Goal: Task Accomplishment & Management: Manage account settings

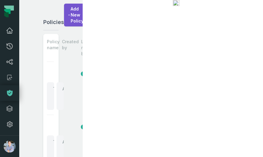
click at [9, 30] on icon at bounding box center [9, 30] width 7 height 7
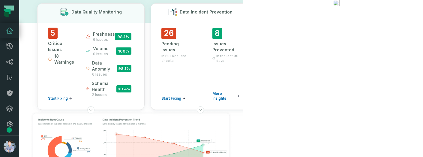
scroll to position [18, 0]
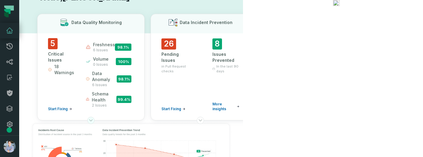
click at [93, 120] on icon at bounding box center [91, 120] width 5 height 5
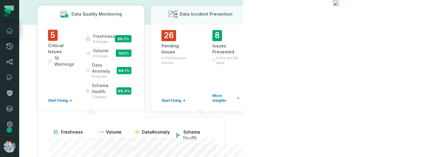
scroll to position [27, 0]
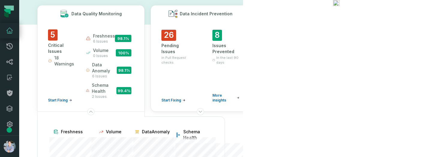
click at [212, 63] on div "26 Pending Issues in Pull Request checks Start Fixing 8 Issues Prevented In the…" at bounding box center [200, 68] width 78 height 77
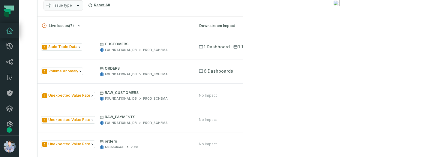
scroll to position [306, 0]
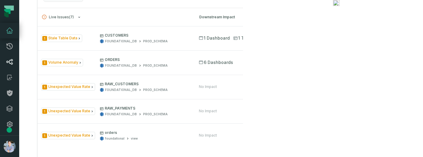
click at [8, 62] on icon at bounding box center [10, 61] width 6 height 5
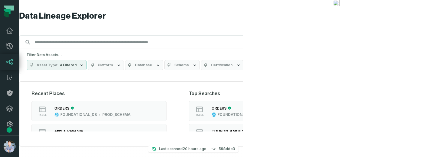
drag, startPoint x: 193, startPoint y: 155, endPoint x: 188, endPoint y: 175, distance: 20.3
click at [188, 157] on html "Pull Requests Dashboard Lineage Catalog Policies Integrations Settings Alon Naf…" at bounding box center [211, 78] width 423 height 157
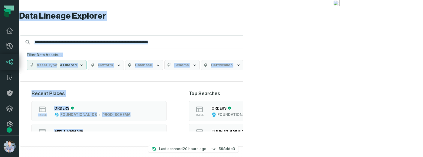
drag, startPoint x: 201, startPoint y: 155, endPoint x: 205, endPoint y: 173, distance: 17.5
click at [205, 157] on html "Pull Requests Dashboard Lineage Catalog Policies Integrations Settings Alon Naf…" at bounding box center [211, 78] width 423 height 157
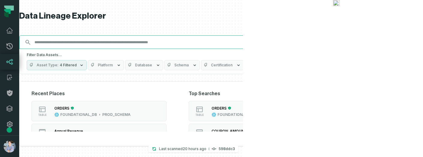
click at [233, 44] on input "Discovery Provider cmdk menu" at bounding box center [171, 43] width 281 height 10
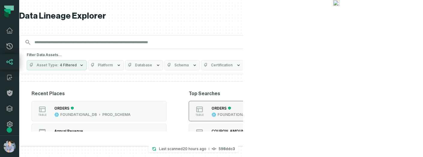
click at [254, 113] on div "FOUNDATIONAL_DB" at bounding box center [236, 114] width 37 height 5
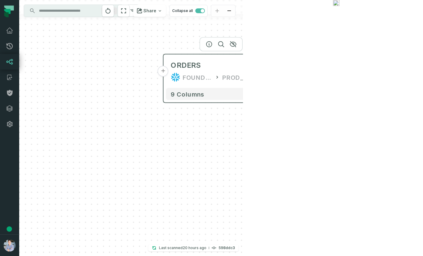
click at [164, 73] on button "+" at bounding box center [163, 71] width 11 height 11
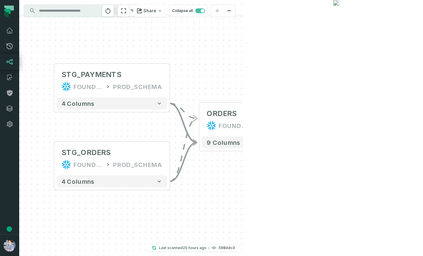
drag, startPoint x: 306, startPoint y: 78, endPoint x: 197, endPoint y: 62, distance: 110.3
click at [197, 62] on div "+ STG_PAYMENTS FOUNDATIONAL_DB PROD_SCHEMA + 4 columns + STG_ORDERS FOUNDATIONA…" at bounding box center [131, 128] width 224 height 256
click at [262, 122] on button "+" at bounding box center [315, 119] width 11 height 11
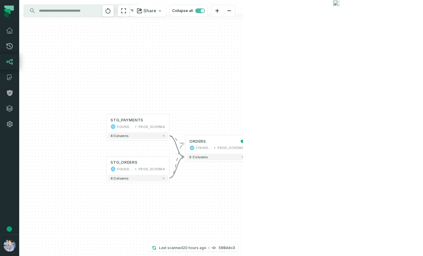
drag, startPoint x: 64, startPoint y: 156, endPoint x: 139, endPoint y: 152, distance: 74.8
click at [139, 152] on div "+ orders foundational view + 8 columns + Monthly Revenue POWER BI /Sales/Report…" at bounding box center [131, 128] width 224 height 256
click at [107, 124] on button "+" at bounding box center [107, 123] width 6 height 6
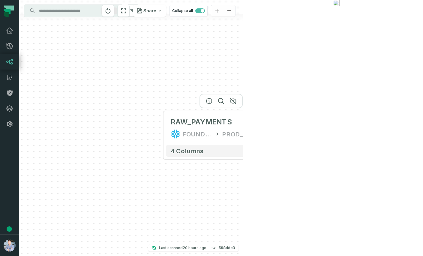
click at [158, 130] on div "+ RAW_PAYMENTS FOUNDATIONAL_DB PROD_SCHEMA - 4 columns + orders foundational vi…" at bounding box center [131, 128] width 224 height 256
click at [163, 130] on div "+ RAW_PAYMENTS FOUNDATIONAL_DB PROD_SCHEMA - 4 columns + orders foundational vi…" at bounding box center [131, 128] width 224 height 256
click at [163, 129] on button "+" at bounding box center [163, 128] width 11 height 11
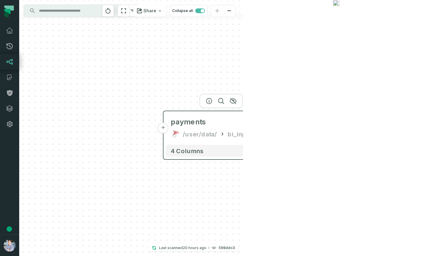
click at [163, 128] on button "+" at bounding box center [163, 128] width 11 height 11
click at [161, 128] on button "+" at bounding box center [163, 128] width 11 height 11
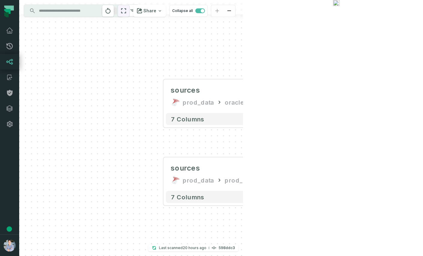
click at [127, 9] on icon "reset" at bounding box center [123, 10] width 7 height 7
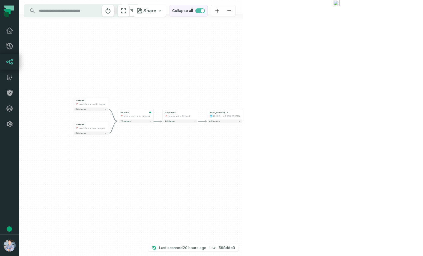
click at [204, 11] on span "button" at bounding box center [203, 11] width 4 height 4
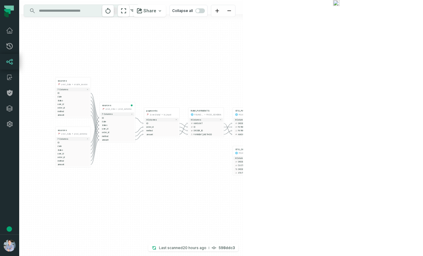
drag, startPoint x: 264, startPoint y: 61, endPoint x: 249, endPoint y: 41, distance: 24.6
click at [243, 41] on div "sources prod_data oracle_source - 7 columns ID - date - status - user_id - orde…" at bounding box center [131, 128] width 224 height 256
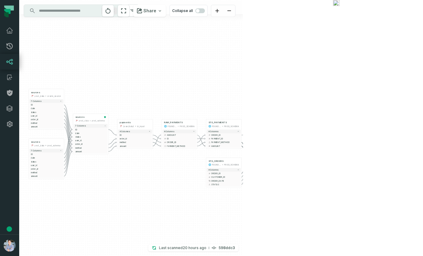
drag, startPoint x: 297, startPoint y: 47, endPoint x: 270, endPoint y: 59, distance: 29.2
click at [243, 59] on div "sources prod_data oracle_source - 7 columns ID - date - status - user_id - orde…" at bounding box center [131, 128] width 224 height 256
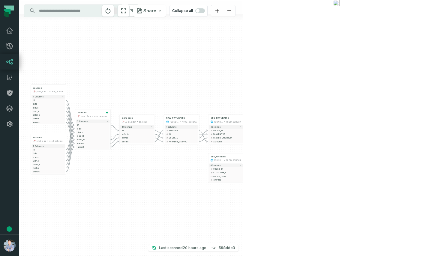
drag, startPoint x: 215, startPoint y: 87, endPoint x: 223, endPoint y: 66, distance: 22.9
click at [223, 66] on div "sources prod_data oracle_source - 7 columns ID - date - status - user_id - orde…" at bounding box center [131, 128] width 224 height 256
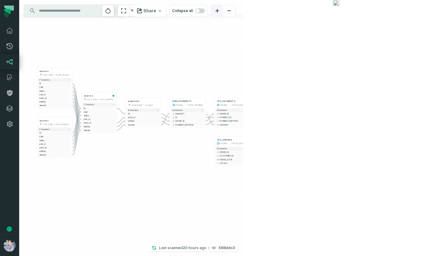
click at [223, 11] on button "zoom in" at bounding box center [217, 11] width 12 height 12
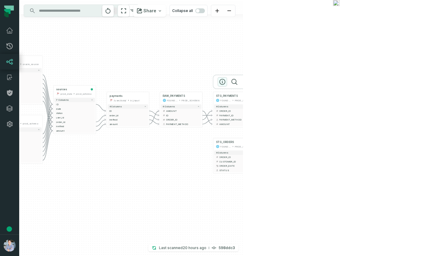
click at [220, 82] on icon "button" at bounding box center [222, 81] width 5 height 5
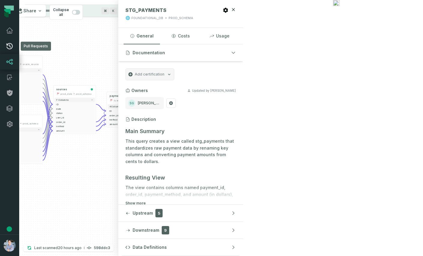
click at [9, 48] on icon at bounding box center [9, 46] width 7 height 7
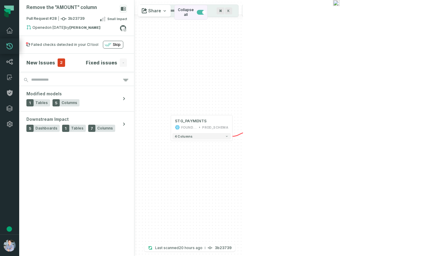
click at [205, 10] on span "button" at bounding box center [201, 12] width 8 height 5
click at [11, 92] on icon at bounding box center [9, 92] width 7 height 7
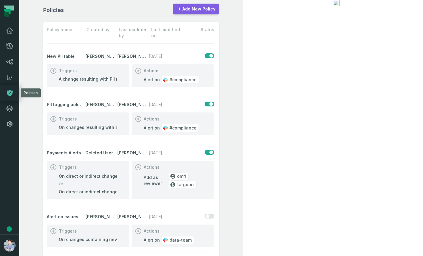
click at [219, 8] on link "Add New Policy" at bounding box center [196, 9] width 46 height 11
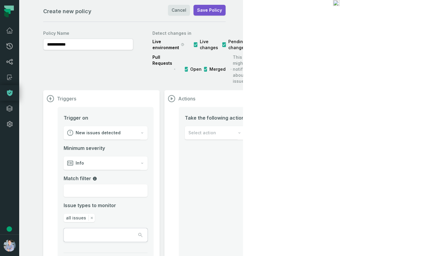
scroll to position [1, 0]
click at [137, 156] on div "Info" at bounding box center [102, 163] width 77 height 14
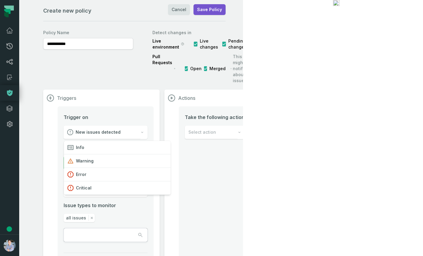
click at [125, 114] on div "Trigger on New issues detected Minimum severity Info Match filter Issue types t…" at bounding box center [106, 178] width 84 height 128
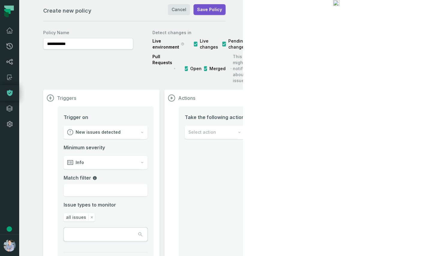
click at [125, 126] on div "New issues detected" at bounding box center [102, 133] width 77 height 14
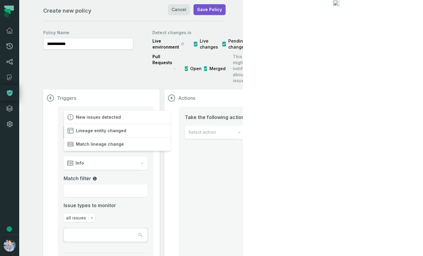
click at [130, 114] on div "Trigger on New issues detected Minimum severity Info Match filter Issue types t…" at bounding box center [106, 178] width 84 height 128
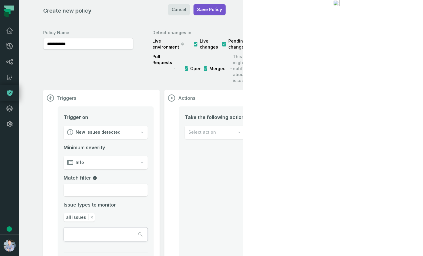
click at [216, 129] on span "Select action" at bounding box center [202, 132] width 28 height 6
click at [124, 134] on div "Triggers Trigger on New issues detected Minimum severity Info Match filter Issu…" at bounding box center [134, 185] width 182 height 191
click at [120, 156] on div "Info" at bounding box center [102, 163] width 77 height 14
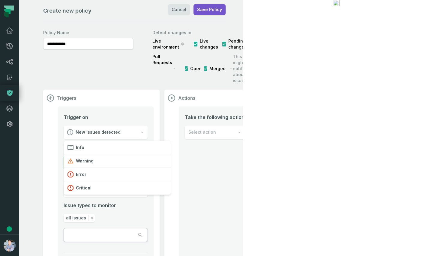
click at [148, 114] on li "Trigger on New issues detected Minimum severity Info Match filter Issue types t…" at bounding box center [106, 185] width 84 height 143
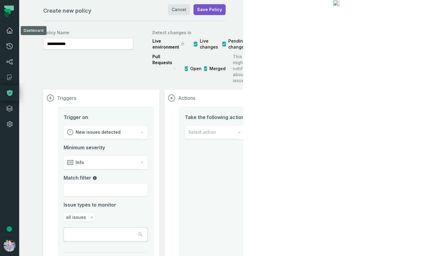
click at [5, 30] on link "Dashboard" at bounding box center [9, 31] width 19 height 16
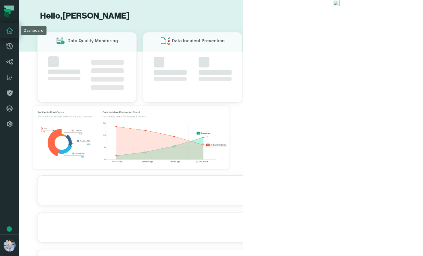
click at [10, 32] on icon at bounding box center [10, 30] width 6 height 5
